Goal: Task Accomplishment & Management: Manage account settings

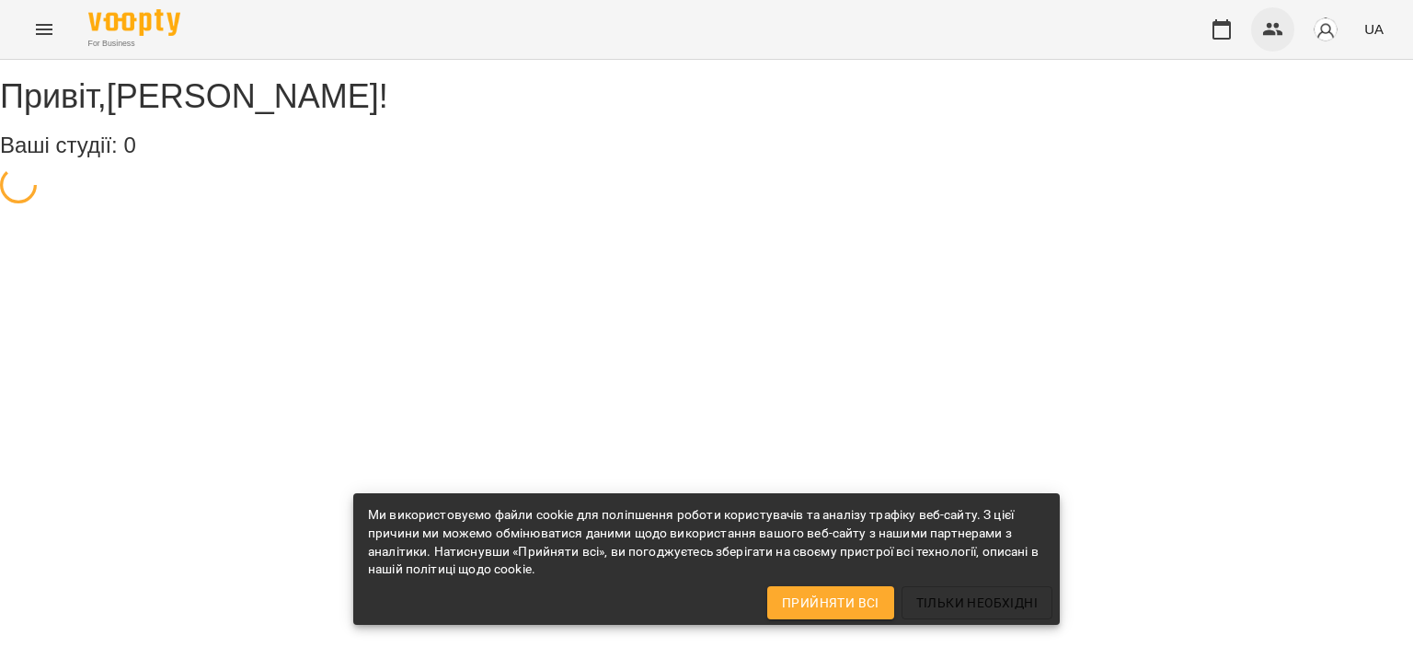
click at [1266, 32] on icon "button" at bounding box center [1273, 29] width 20 height 13
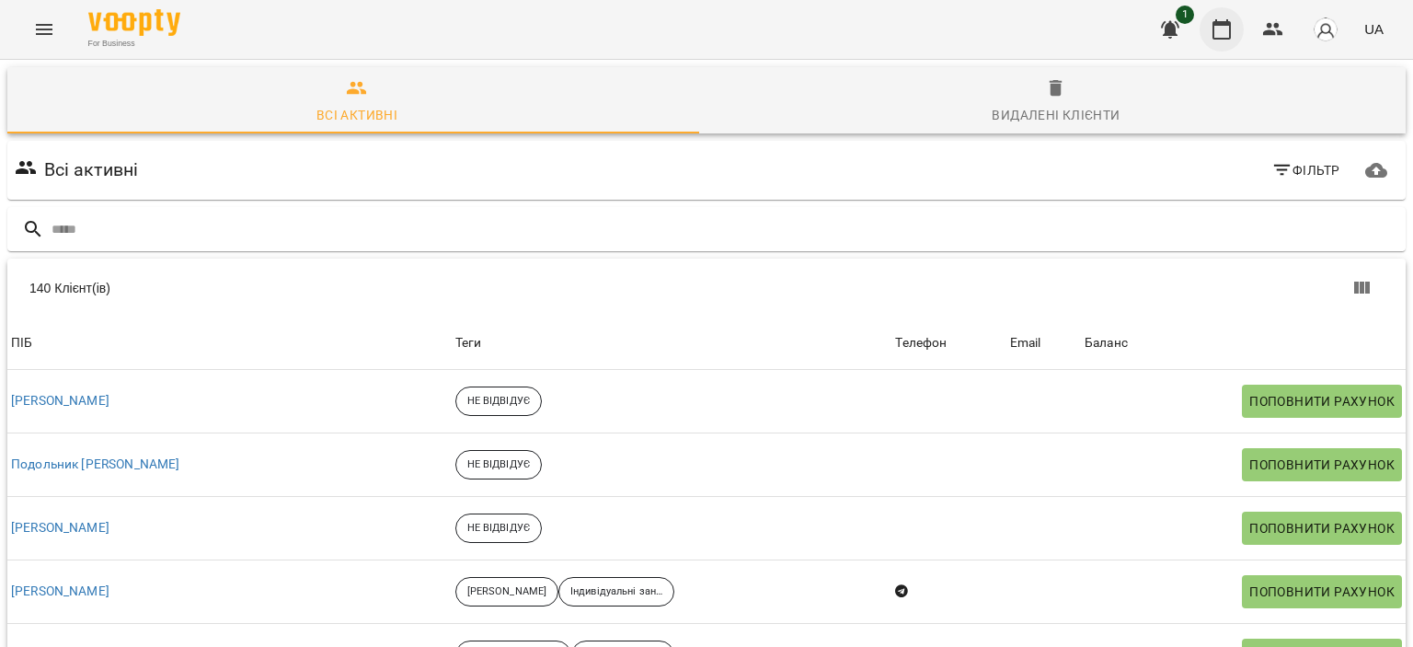
click at [1230, 29] on icon "button" at bounding box center [1221, 29] width 18 height 20
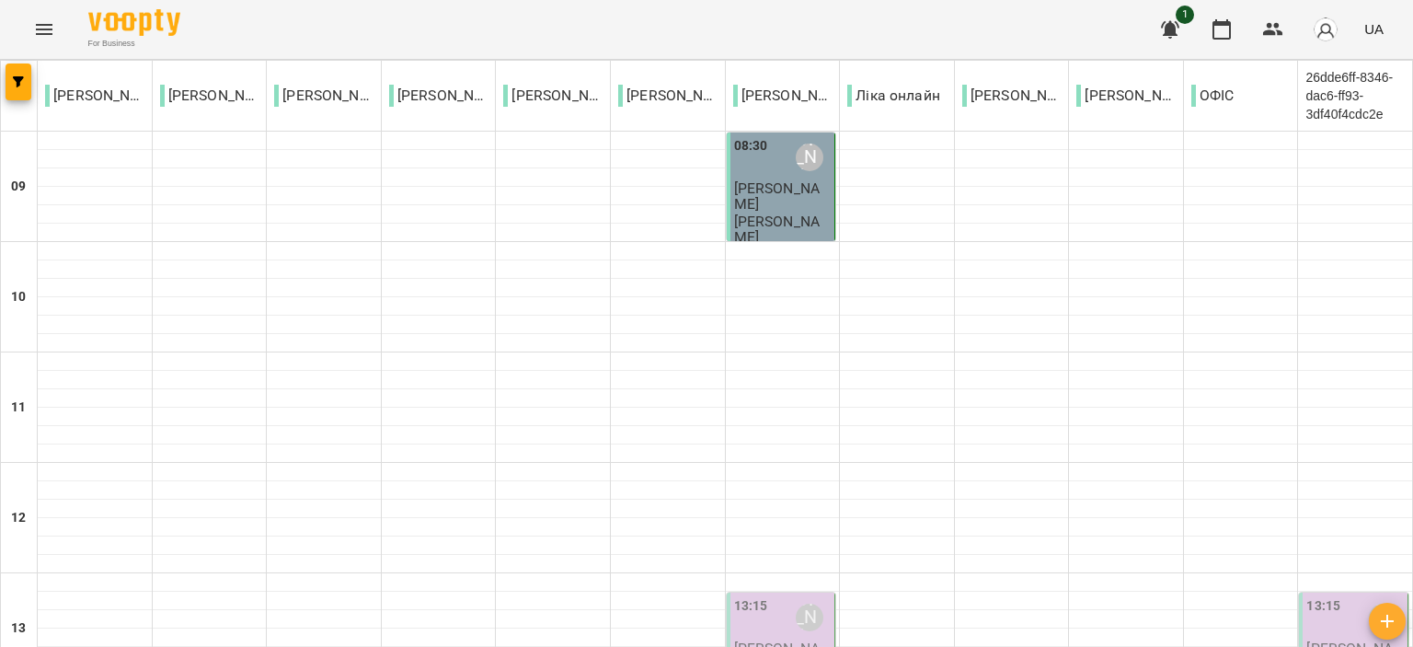
scroll to position [368, 0]
click at [743, 640] on p "[PERSON_NAME]" at bounding box center [782, 656] width 97 height 32
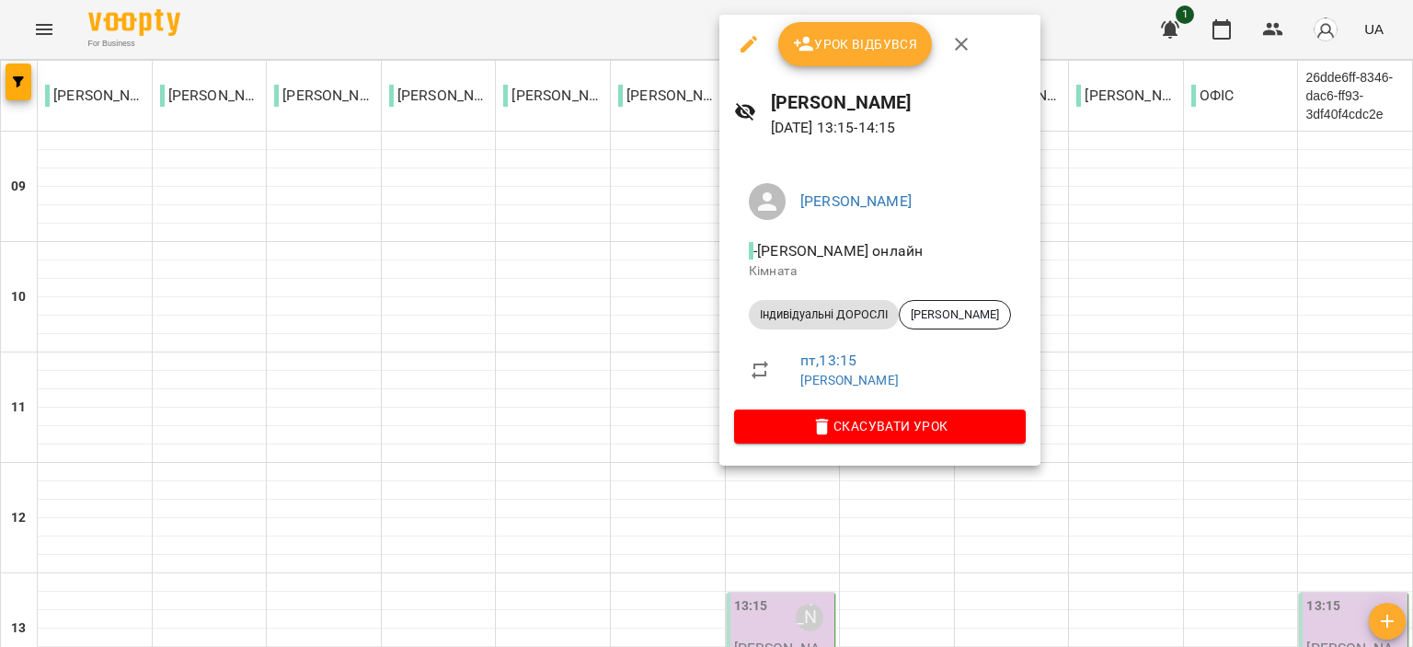
click at [827, 29] on button "Урок відбувся" at bounding box center [855, 44] width 155 height 44
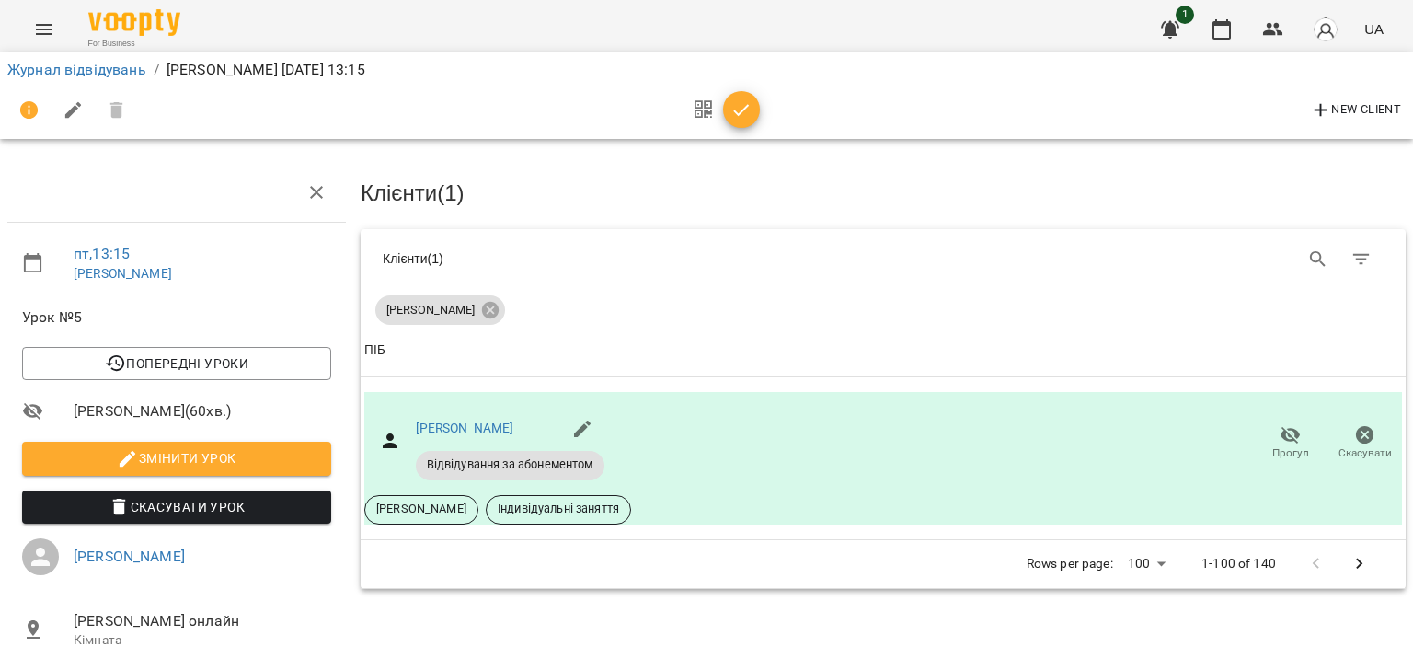
click at [749, 95] on button "button" at bounding box center [741, 109] width 37 height 37
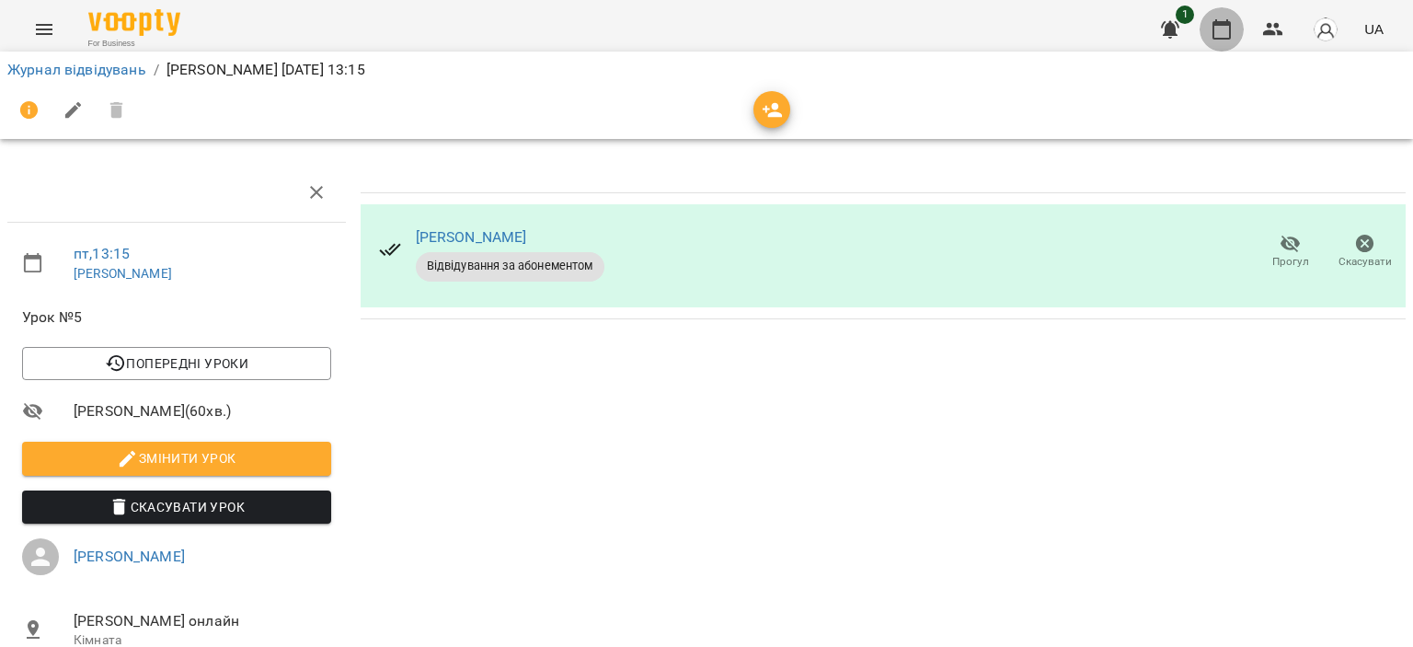
drag, startPoint x: 1232, startPoint y: 24, endPoint x: 1230, endPoint y: 40, distance: 15.9
click at [1232, 24] on icon "button" at bounding box center [1221, 29] width 22 height 22
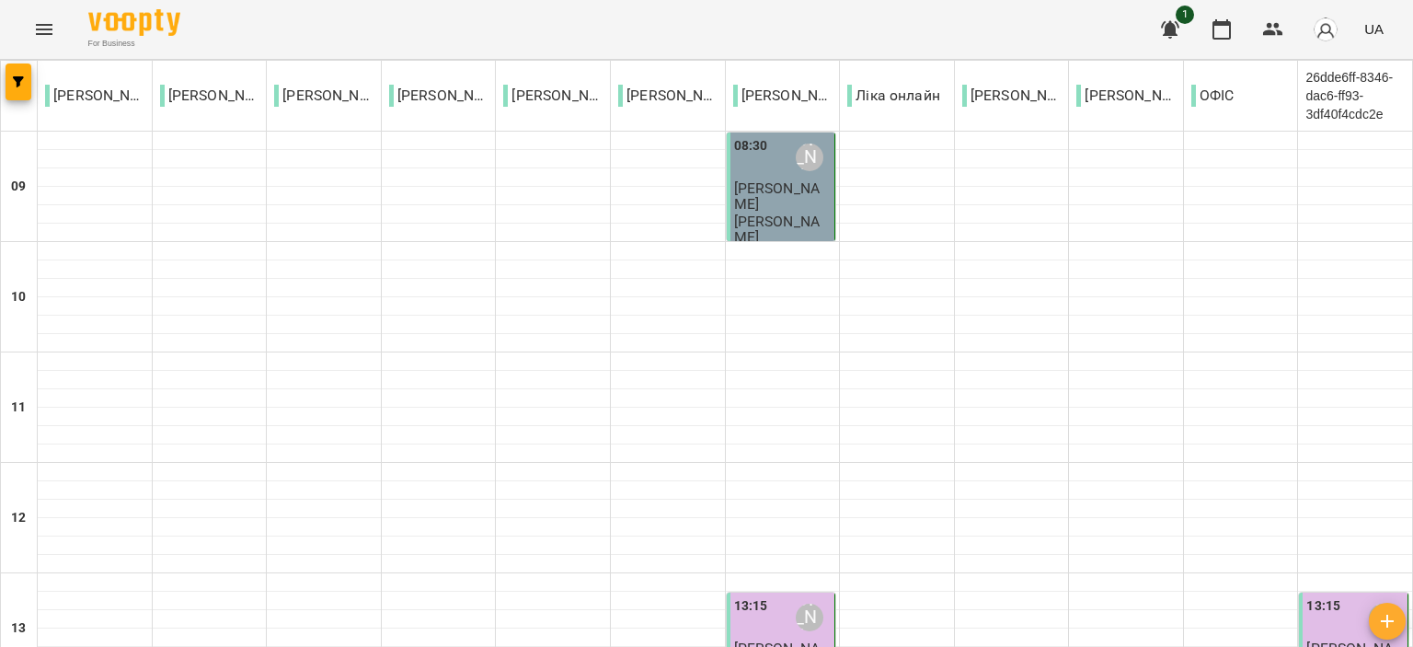
scroll to position [644, 0]
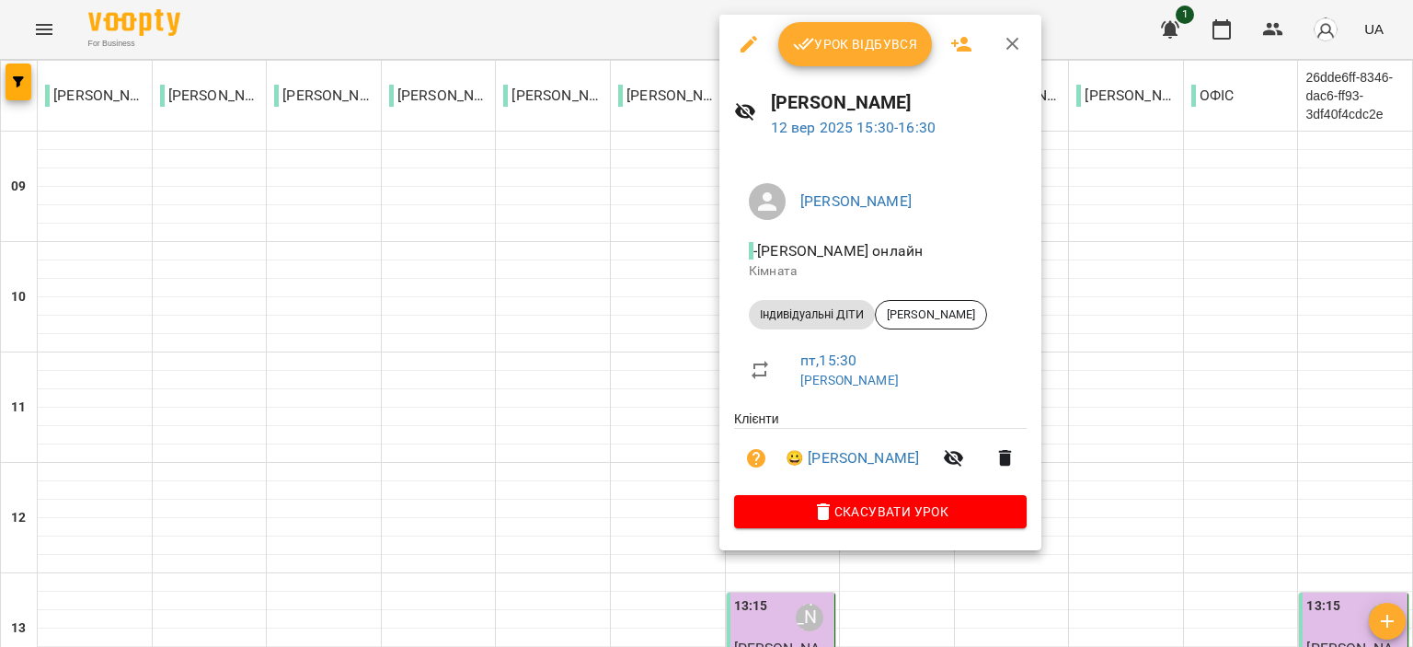
click at [834, 59] on button "Урок відбувся" at bounding box center [855, 44] width 155 height 44
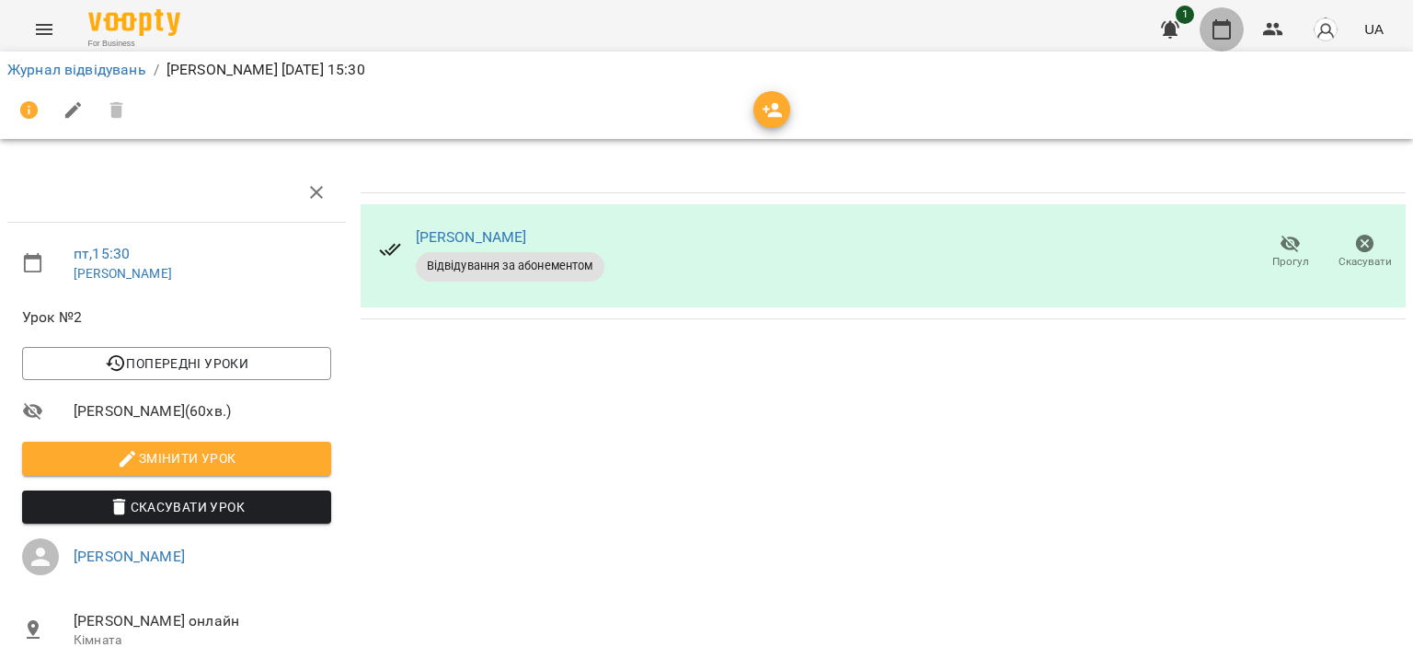
click at [1238, 30] on button "button" at bounding box center [1221, 29] width 44 height 44
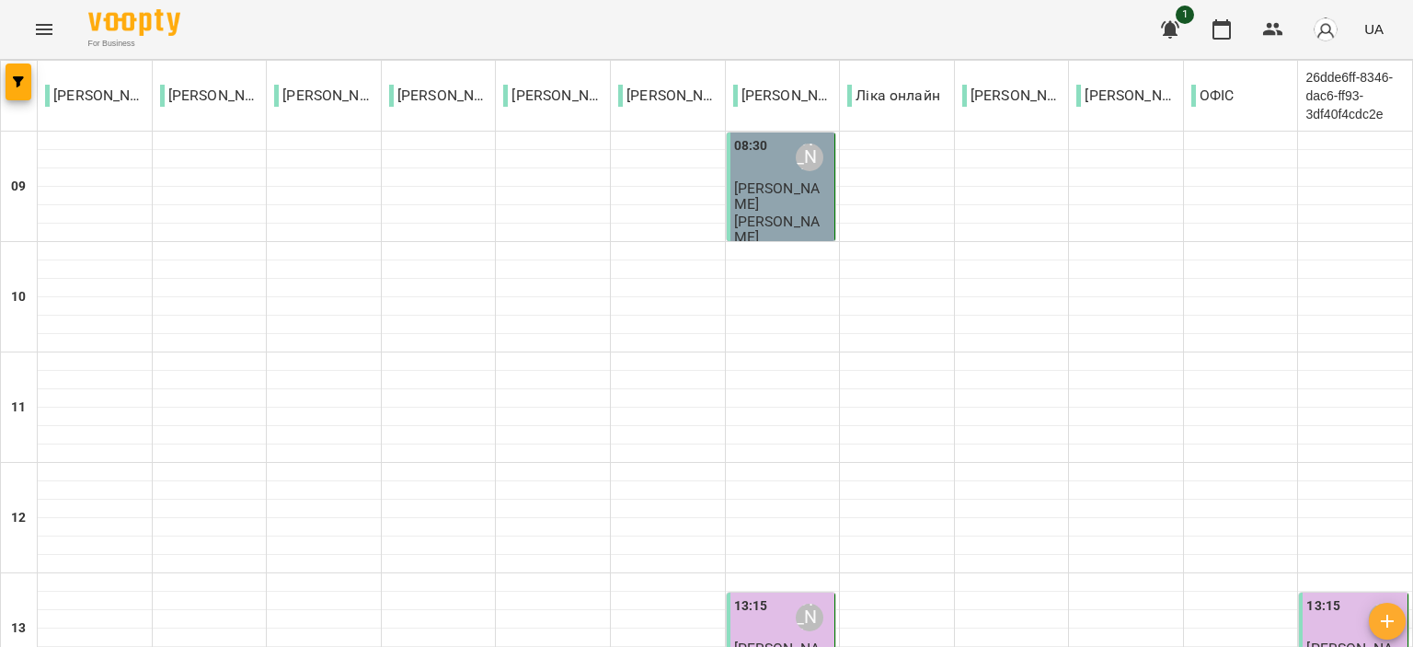
scroll to position [920, 0]
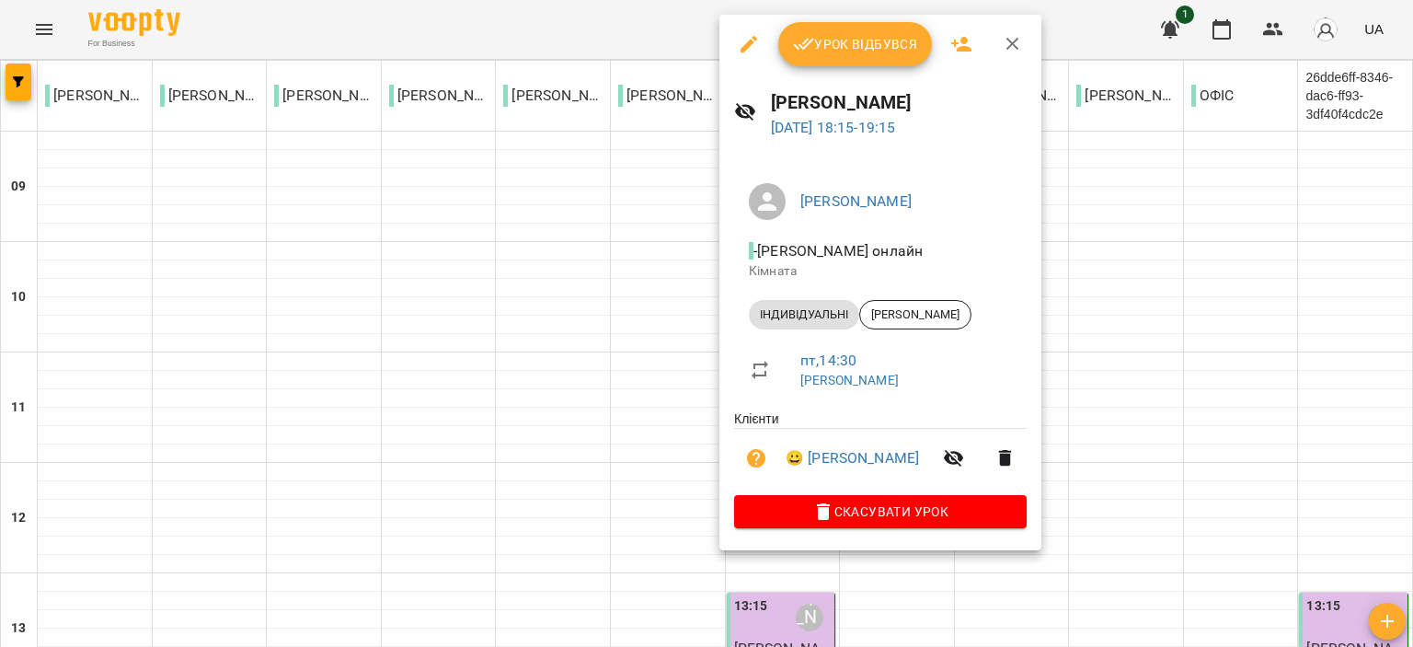
click at [854, 31] on button "Урок відбувся" at bounding box center [855, 44] width 155 height 44
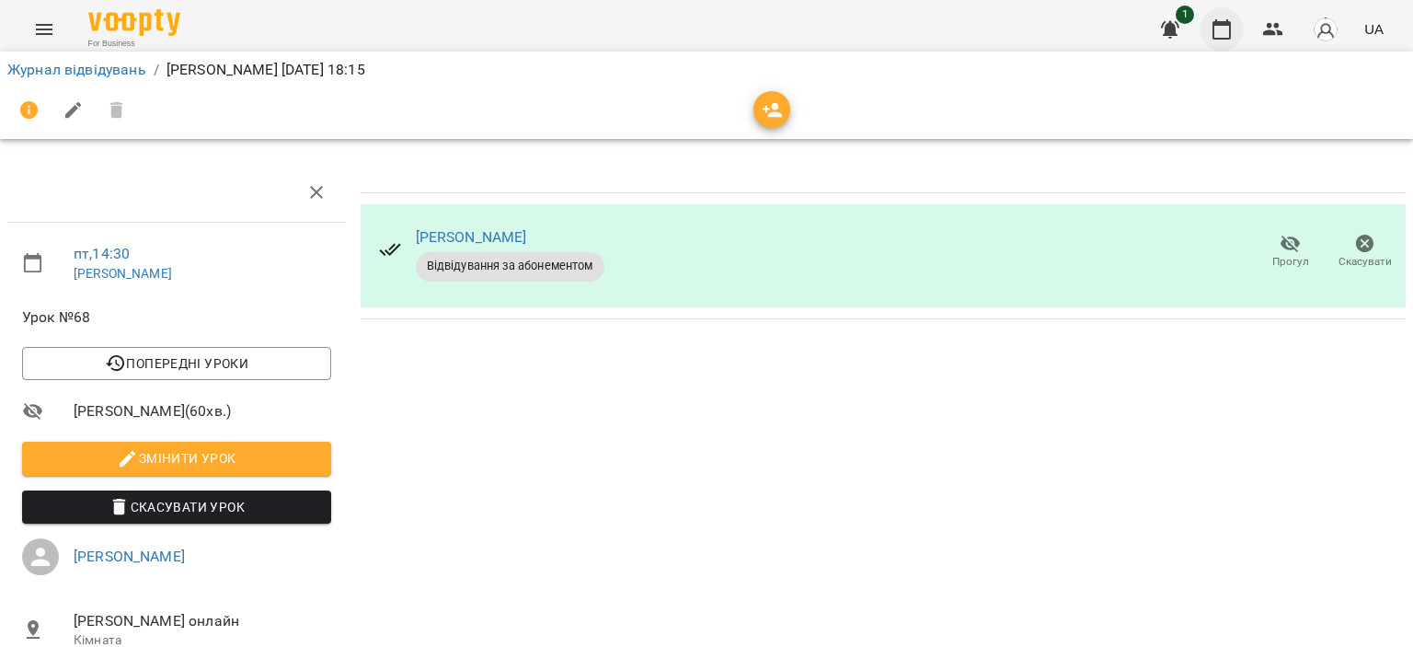
click at [1222, 21] on icon "button" at bounding box center [1221, 29] width 18 height 20
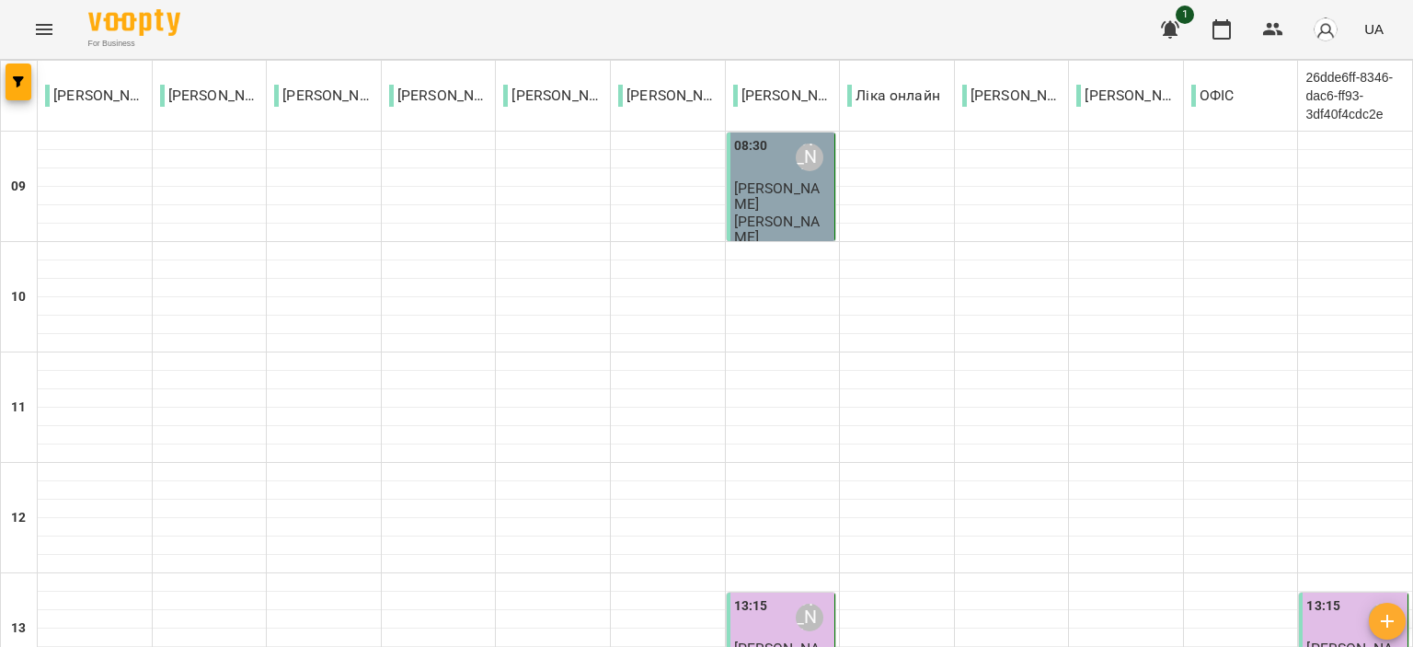
scroll to position [960, 0]
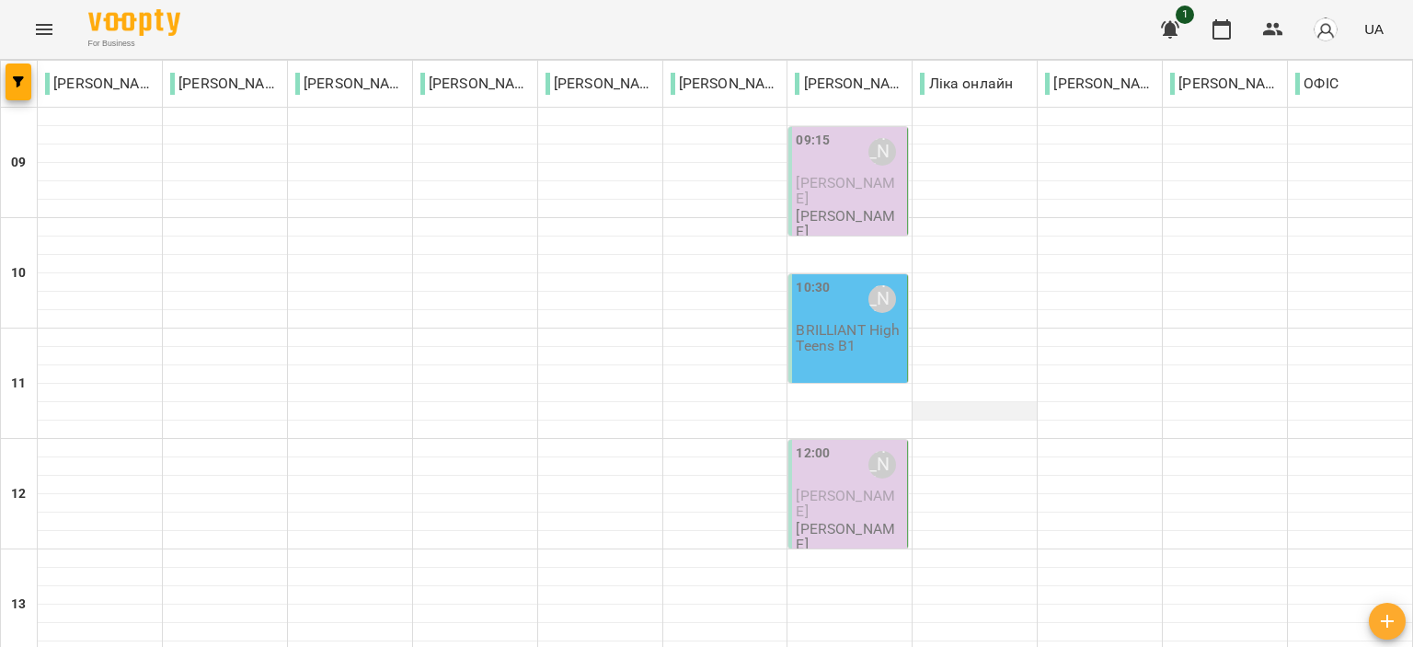
scroll to position [184, 0]
